Goal: Communication & Community: Answer question/provide support

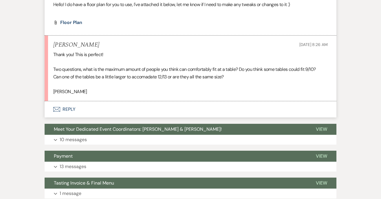
click at [146, 110] on button "Envelope Reply" at bounding box center [191, 109] width 292 height 16
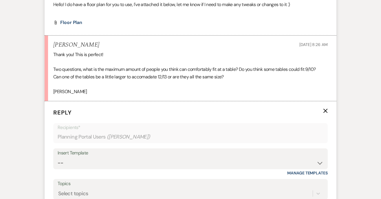
scroll to position [1225, 0]
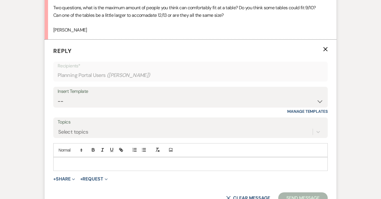
click at [134, 158] on div at bounding box center [191, 163] width 274 height 13
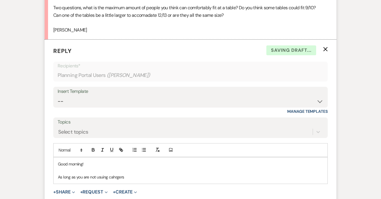
click at [114, 177] on p "As long as you are not usuing cahrgers" at bounding box center [190, 177] width 265 height 6
click at [103, 178] on p "As long as you are not usuing chargers" at bounding box center [190, 177] width 265 height 6
click at [127, 179] on p "As long as you are not having chargers" at bounding box center [190, 177] width 265 height 6
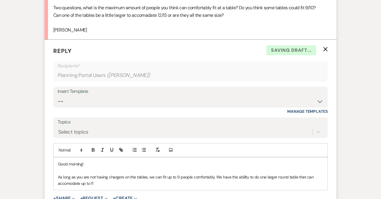
click at [64, 185] on p "As long as you are not having chargers on the tables, we can fit up to 9 people…" at bounding box center [190, 180] width 265 height 13
click at [71, 185] on p "As long as you are not having chargers on the tables, we can fit up to 9 people…" at bounding box center [190, 180] width 265 height 13
click at [118, 185] on p "As long as you are not having chargers on the tables, we can fit up to 9 people…" at bounding box center [190, 180] width 265 height 13
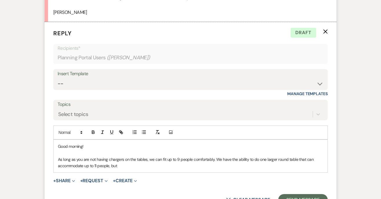
scroll to position [1267, 0]
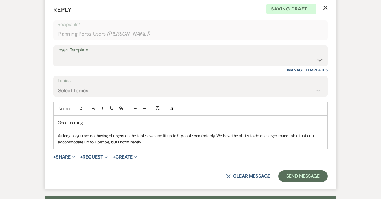
click at [139, 143] on p "As long as you are not having chargers on the tables, we can fit up to 9 people…" at bounding box center [190, 139] width 265 height 13
click at [97, 141] on p "As long as you are not having chargers on the tables, we can fit up to 9 people…" at bounding box center [190, 139] width 265 height 13
click at [202, 141] on p "As long as you are not having chargers on the tables, we can fit up to 9 people…" at bounding box center [190, 139] width 265 height 13
click at [213, 135] on p "As long as you are not having chargers on the tables, we can fit up to 9 people…" at bounding box center [190, 139] width 265 height 13
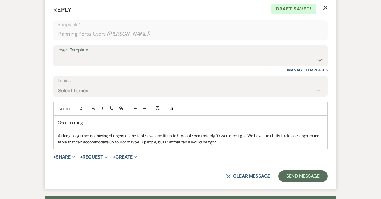
click at [262, 145] on p "As long as you are not having chargers on the tables, we can fit up to 9 people…" at bounding box center [190, 139] width 265 height 13
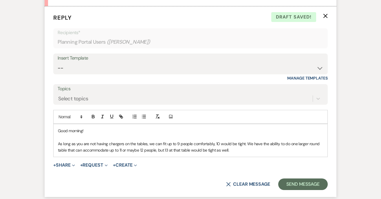
scroll to position [1276, 0]
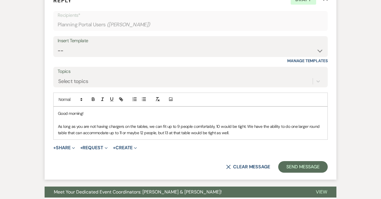
click at [237, 126] on p "As long as you are not having chargers on the tables, we can fit up to 9 people…" at bounding box center [190, 129] width 265 height 13
click at [300, 134] on p "As long as you are not having chargers on the tables, we can fit up to 9 people…" at bounding box center [190, 129] width 265 height 13
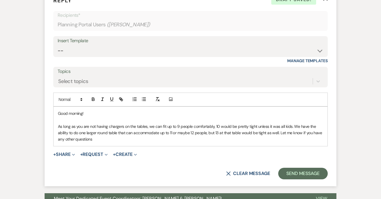
click at [84, 133] on p "As long as you are not having chargers on the tables, we can fit up to 9 people…" at bounding box center [190, 132] width 265 height 19
click at [279, 134] on p "As long as you are not having chargers on the tables, we can fit up to 9 people…" at bounding box center [190, 132] width 265 height 19
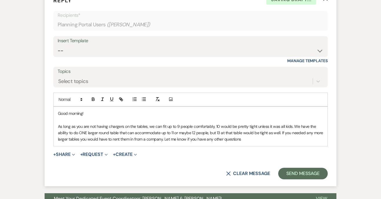
click at [274, 141] on p "As long as you are not having chargers on the tables, we can fit up to 9 people…" at bounding box center [190, 132] width 265 height 19
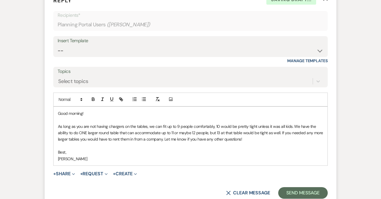
click at [59, 159] on p "rachel" at bounding box center [190, 159] width 265 height 6
click at [290, 189] on button "Send Message" at bounding box center [302, 193] width 49 height 12
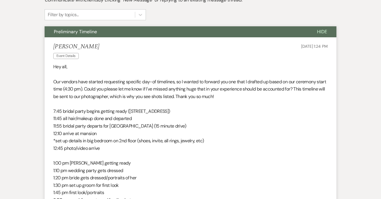
scroll to position [0, 0]
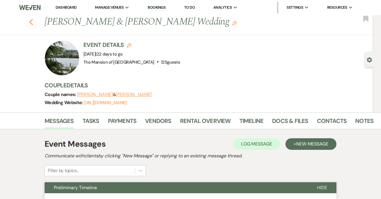
click at [31, 21] on use "button" at bounding box center [31, 22] width 4 height 6
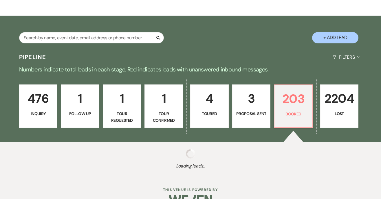
scroll to position [97, 0]
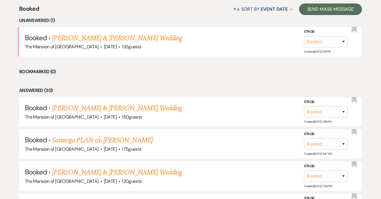
scroll to position [225, 0]
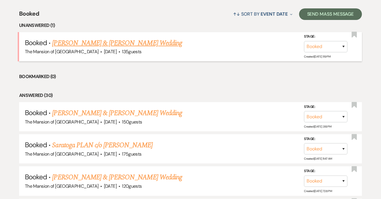
click at [100, 43] on link "[PERSON_NAME] & [PERSON_NAME] Wedding" at bounding box center [117, 43] width 130 height 10
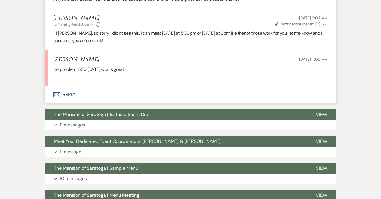
scroll to position [1076, 0]
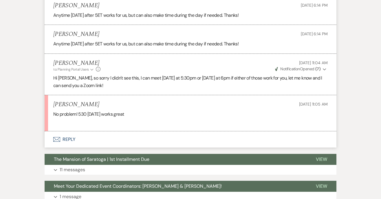
click at [106, 132] on button "Envelope Reply" at bounding box center [191, 139] width 292 height 16
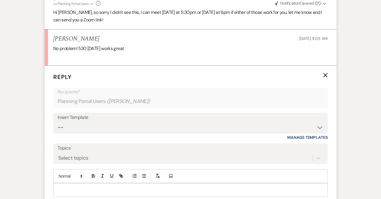
scroll to position [1160, 0]
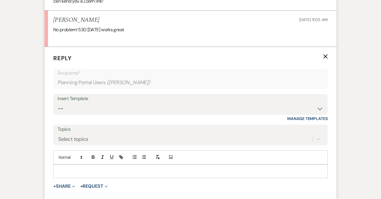
click at [122, 168] on p at bounding box center [190, 171] width 265 height 6
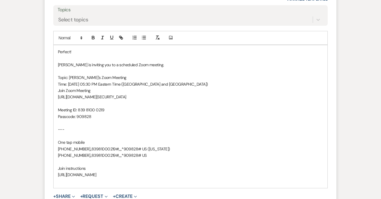
scroll to position [1281, 0]
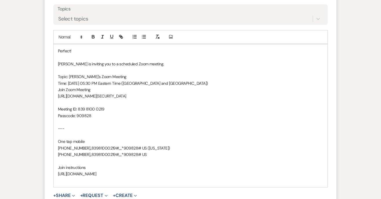
drag, startPoint x: 58, startPoint y: 121, endPoint x: 284, endPoint y: 166, distance: 230.4
click at [284, 166] on div "Perfect! [PERSON_NAME] is inviting you to a scheduled Zoom meeting. Topic: [PER…" at bounding box center [191, 115] width 274 height 143
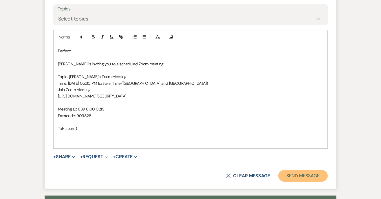
click at [321, 170] on button "Send Message" at bounding box center [302, 176] width 49 height 12
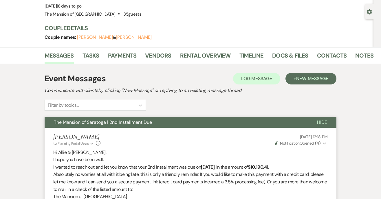
scroll to position [0, 0]
